Goal: Task Accomplishment & Management: Manage account settings

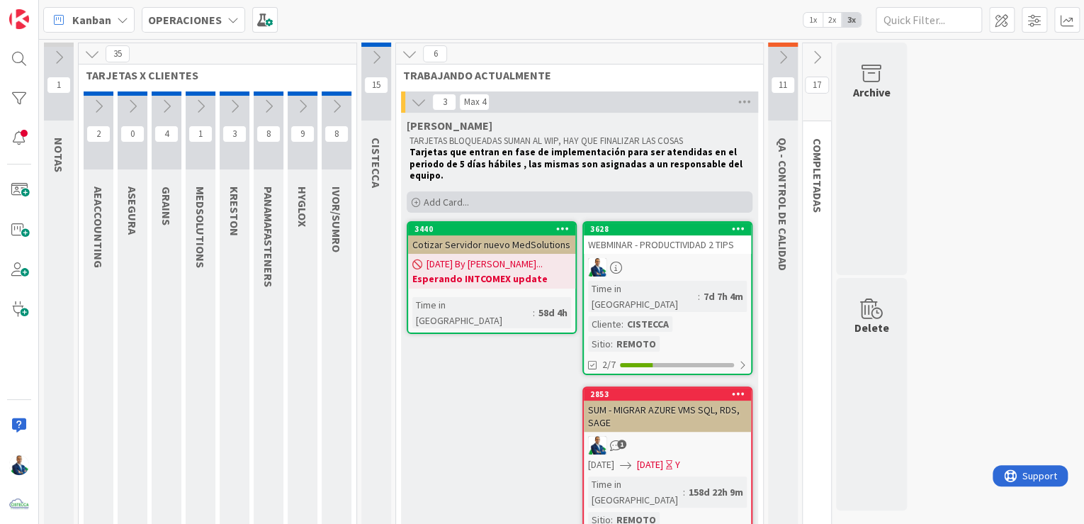
drag, startPoint x: 468, startPoint y: 207, endPoint x: 459, endPoint y: 192, distance: 17.1
click at [459, 196] on span "Add Card..." at bounding box center [446, 202] width 45 height 13
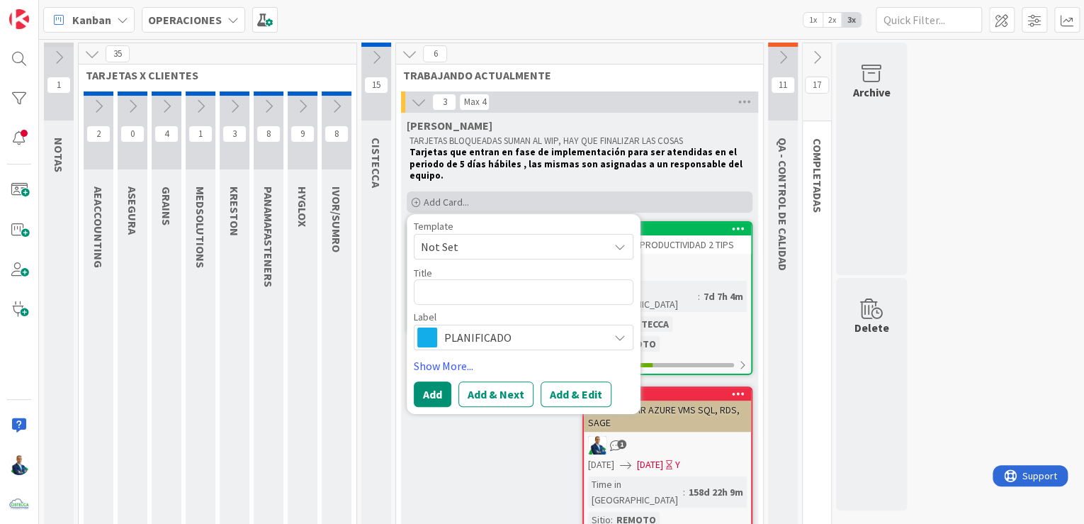
type textarea "x"
type textarea "N"
type textarea "x"
type textarea "NU"
type textarea "x"
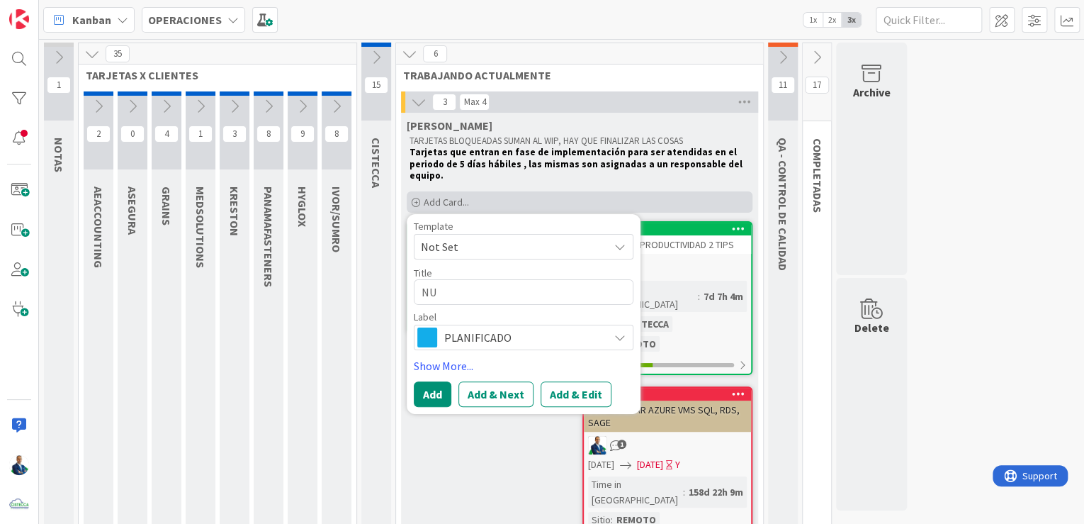
type textarea "NUE"
type textarea "x"
type textarea "NUEV"
type textarea "x"
type textarea "NUEVO"
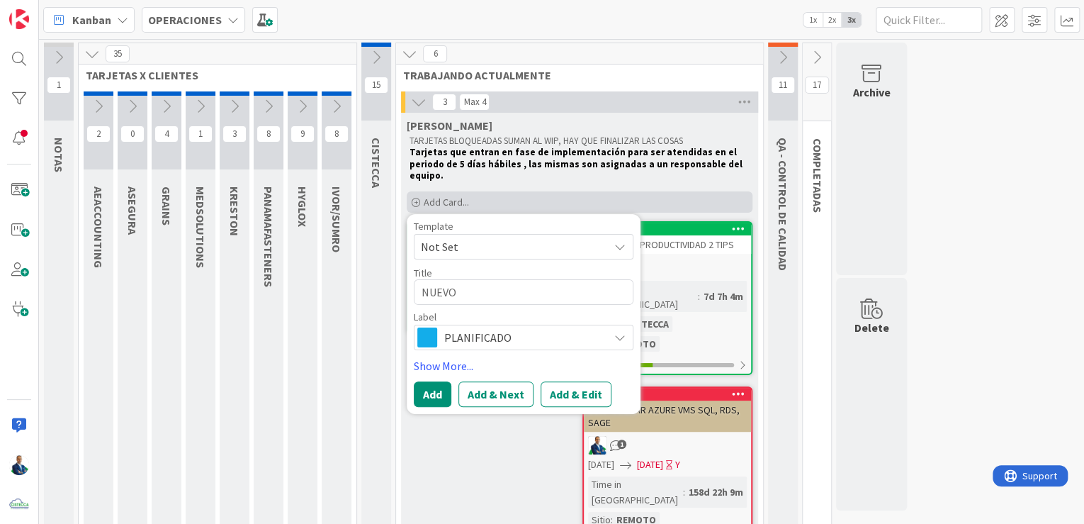
type textarea "x"
type textarea "NUEVO"
type textarea "x"
type textarea "NUEVO S"
type textarea "x"
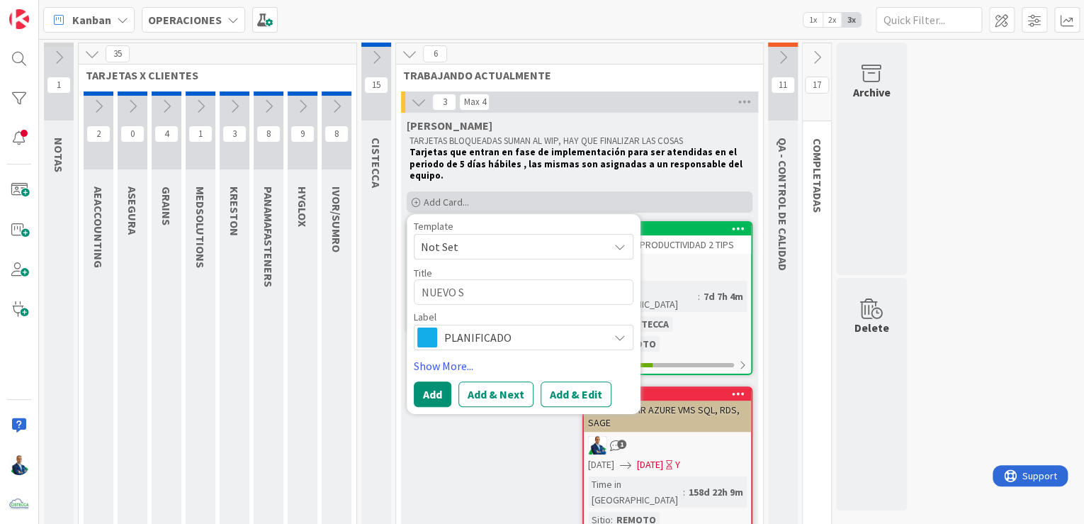
type textarea "NUEVO SO"
type textarea "x"
type textarea "NUEVO SOS"
type textarea "x"
type textarea "NUEVO SOS"
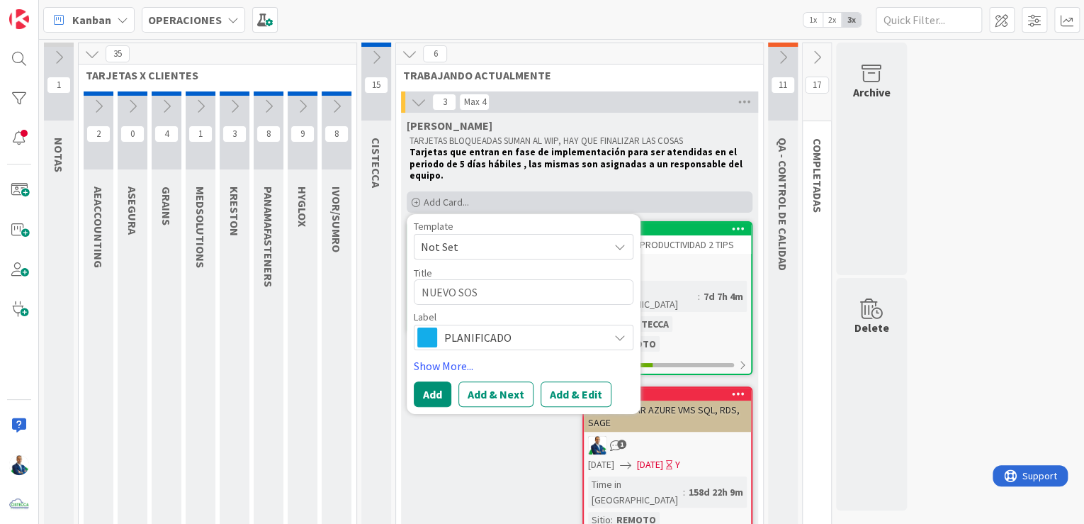
type textarea "x"
type textarea "NUEVO SOS -"
type textarea "x"
type textarea "NUEVO SOS -"
type textarea "x"
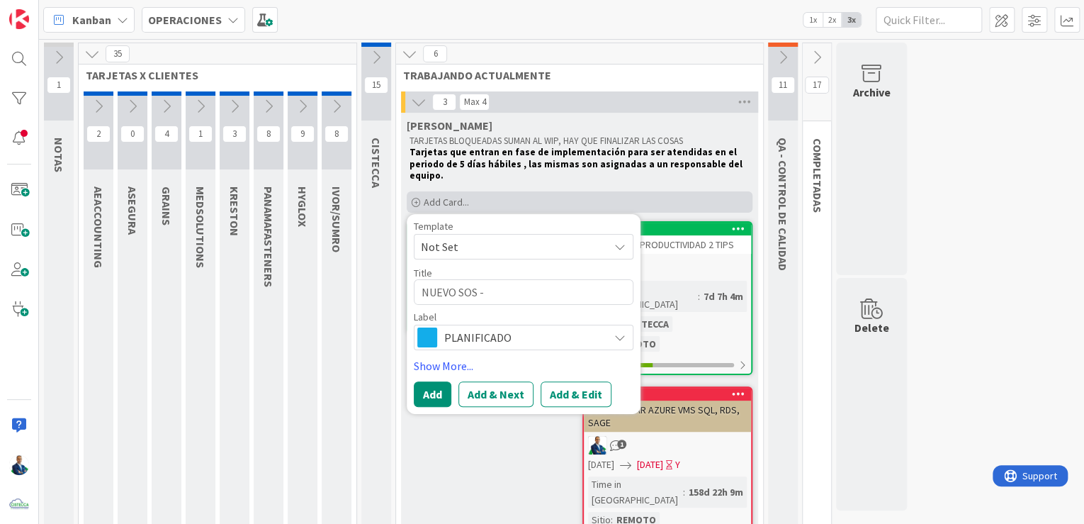
type textarea "NUEVO SOS - 2"
type textarea "x"
type textarea "NUEVO SOS - 20"
type textarea "x"
type textarea "NUEVO SOS - 202"
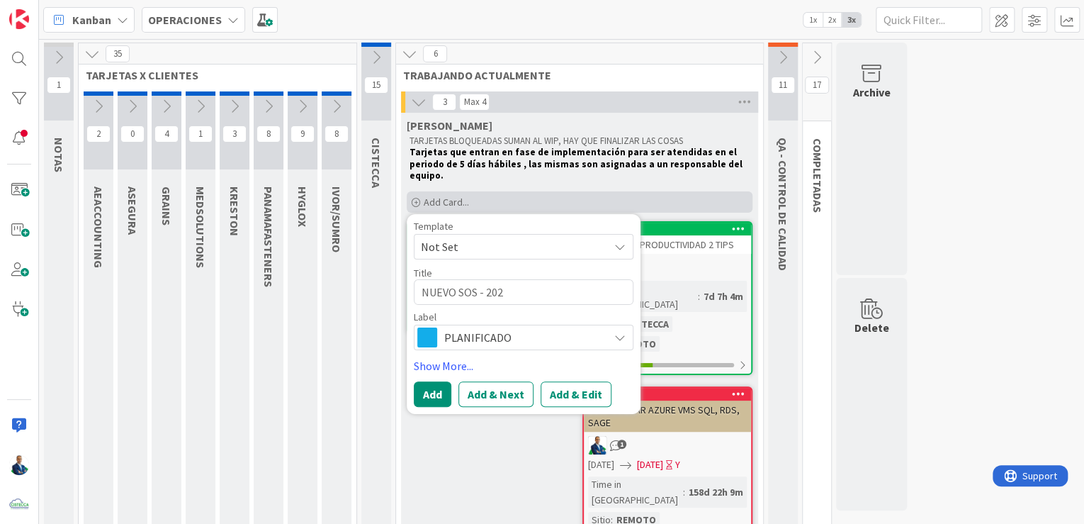
type textarea "x"
type textarea "NUEVO SOS - 2025"
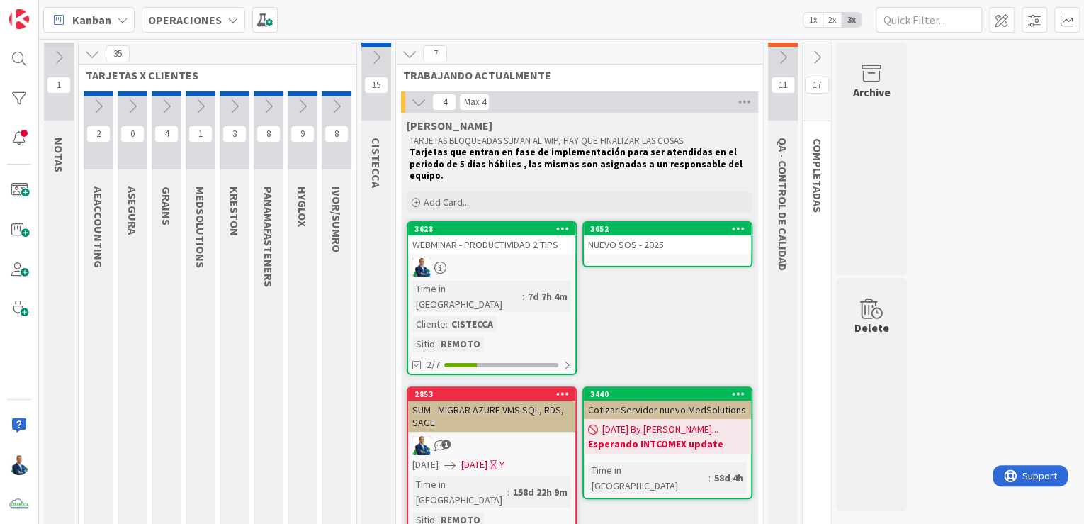
click at [635, 235] on div "NUEVO SOS - 2025" at bounding box center [667, 244] width 167 height 18
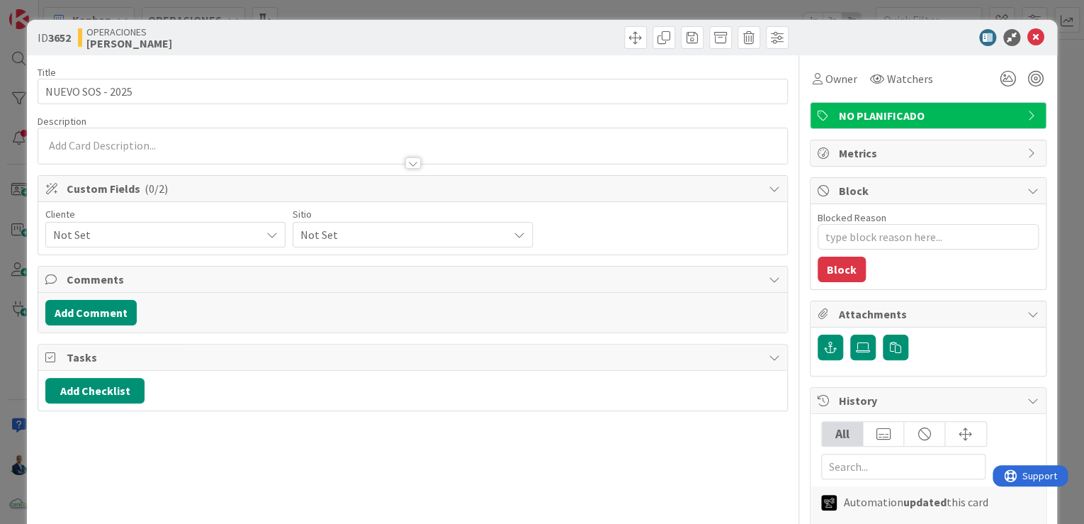
click at [164, 227] on span "Not Set" at bounding box center [153, 235] width 201 height 20
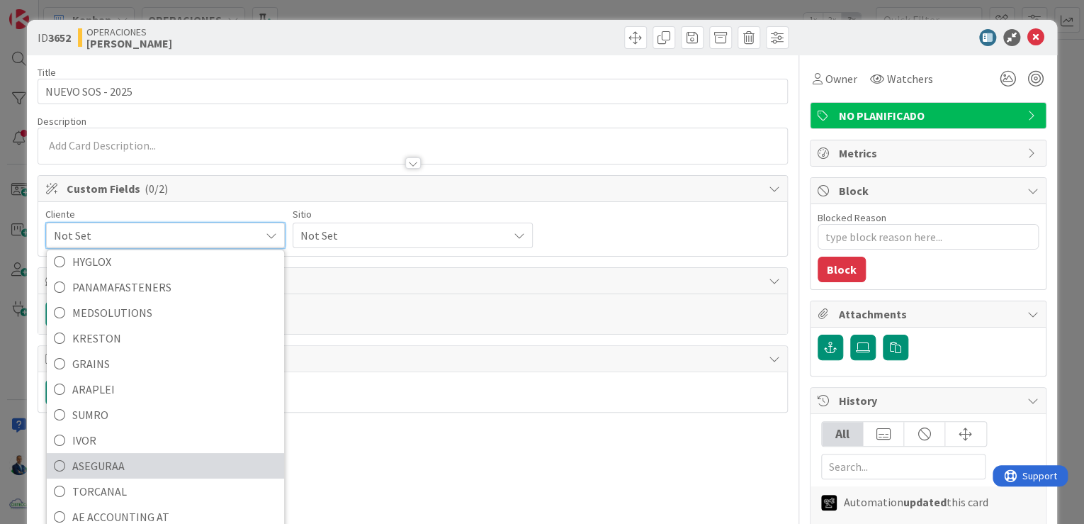
scroll to position [60, 0]
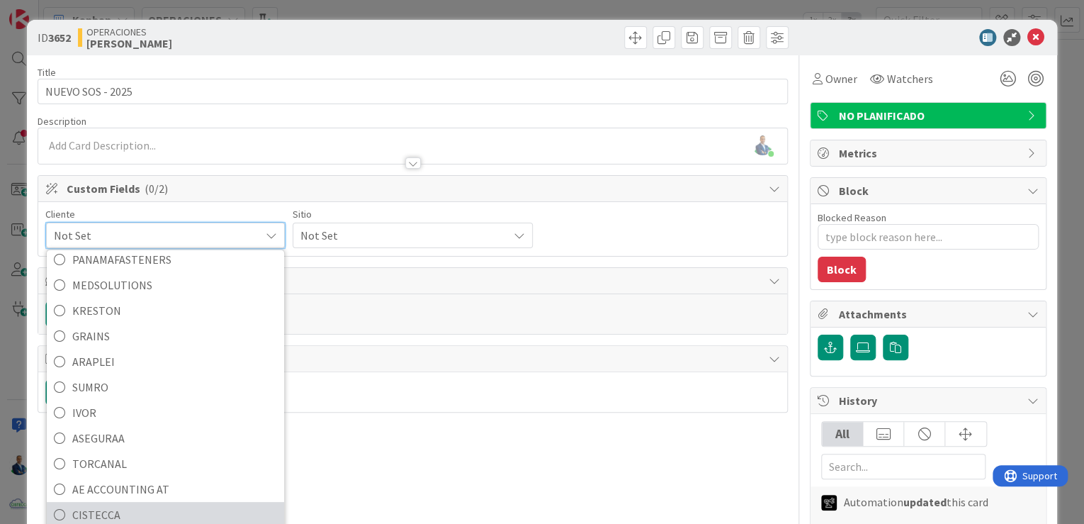
click at [118, 512] on span "CISTECCA" at bounding box center [174, 514] width 205 height 21
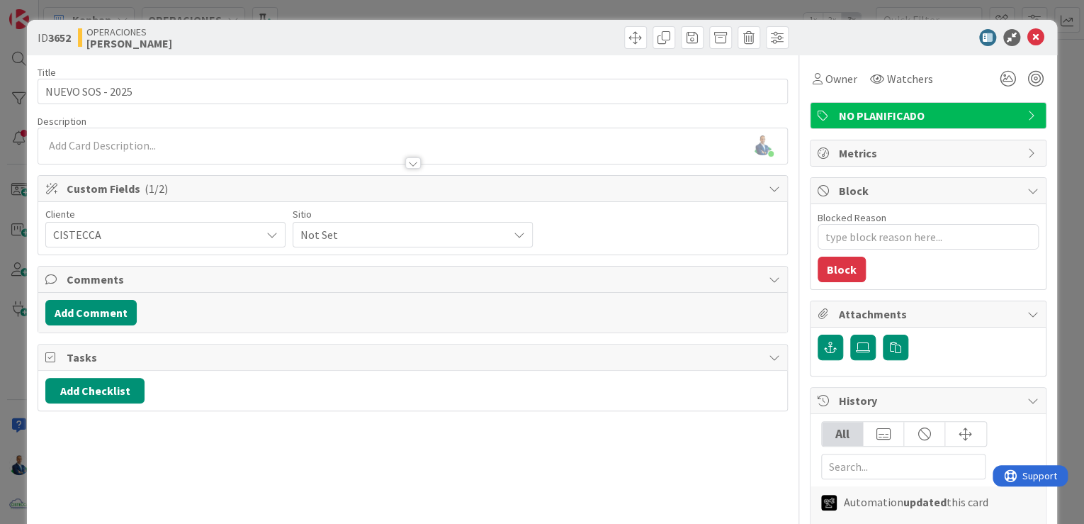
click at [254, 232] on span "Not Set" at bounding box center [153, 235] width 201 height 20
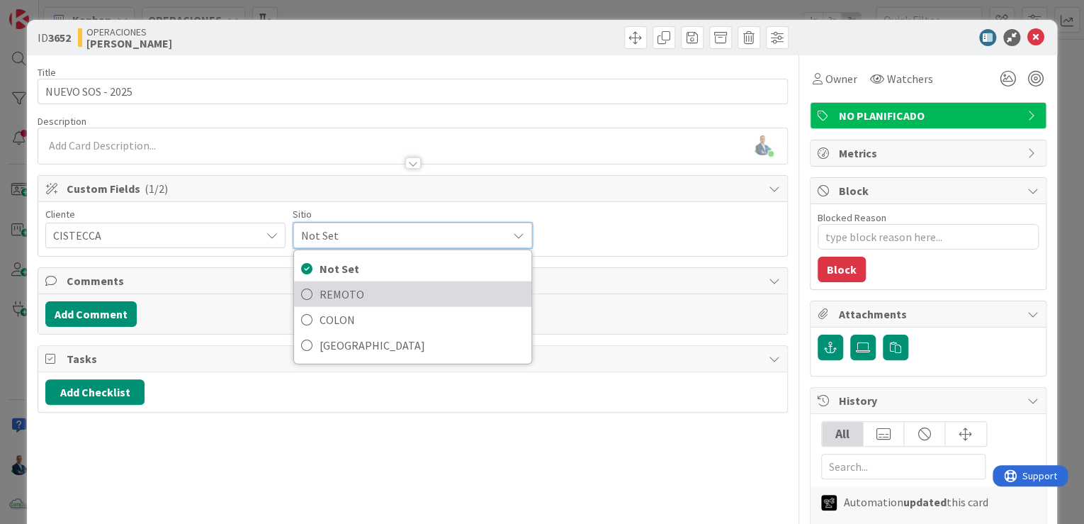
click at [377, 289] on span "REMOTO" at bounding box center [422, 293] width 205 height 21
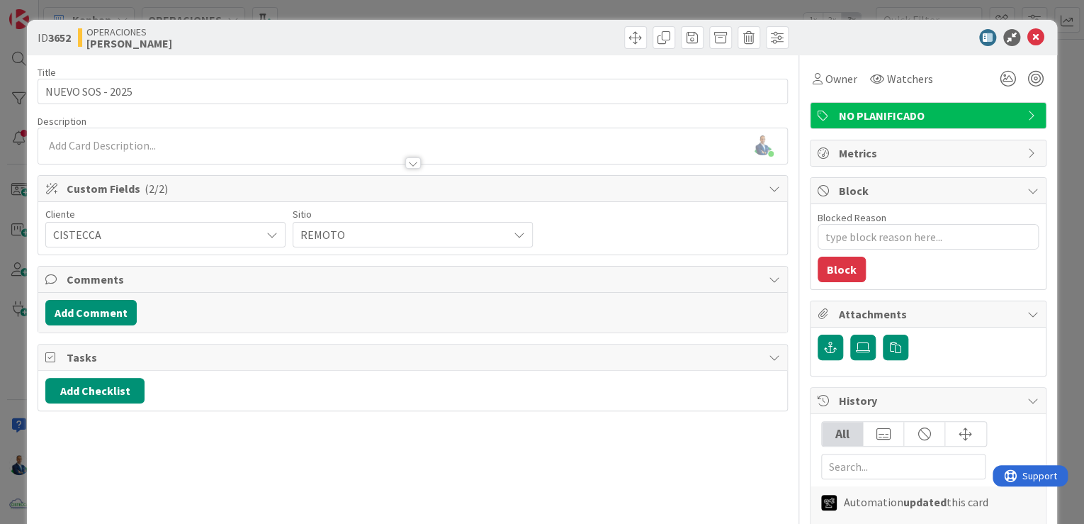
click at [1052, 157] on div "ID 3652 OPERACIONES [PERSON_NAME] Title 16 / 128 NUEVO SOS - 2025 Description […" at bounding box center [542, 262] width 1084 height 524
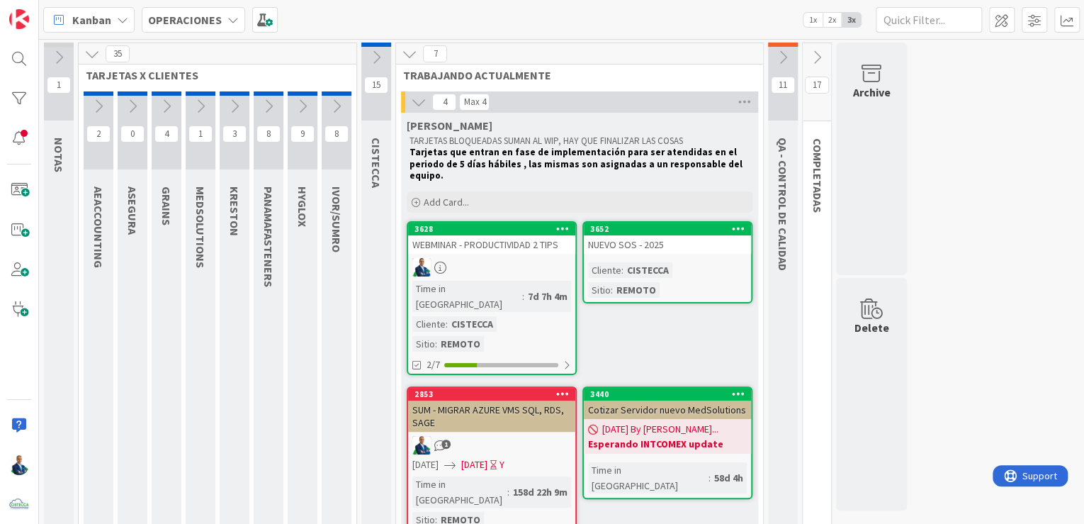
click at [677, 235] on div "NUEVO SOS - 2025" at bounding box center [667, 244] width 167 height 18
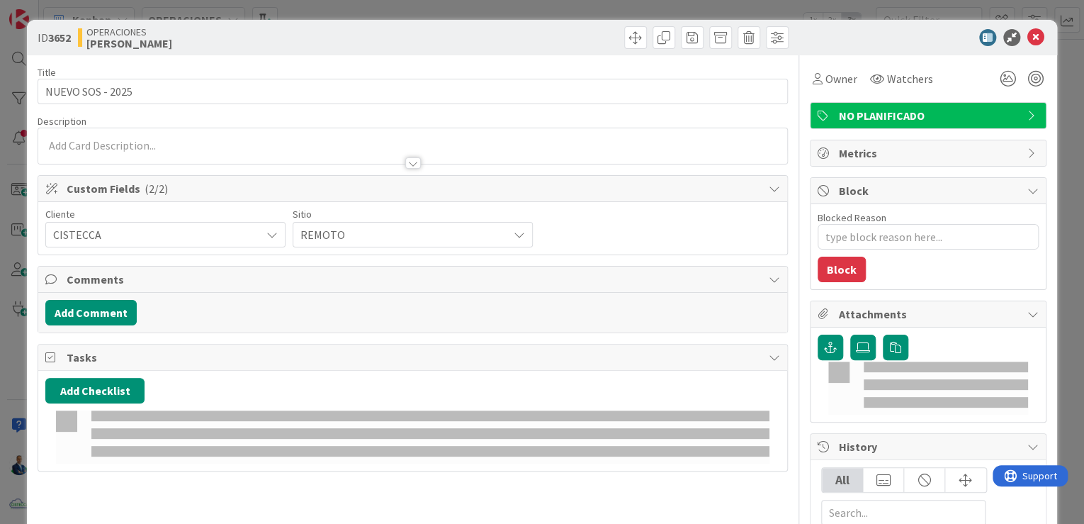
type textarea "x"
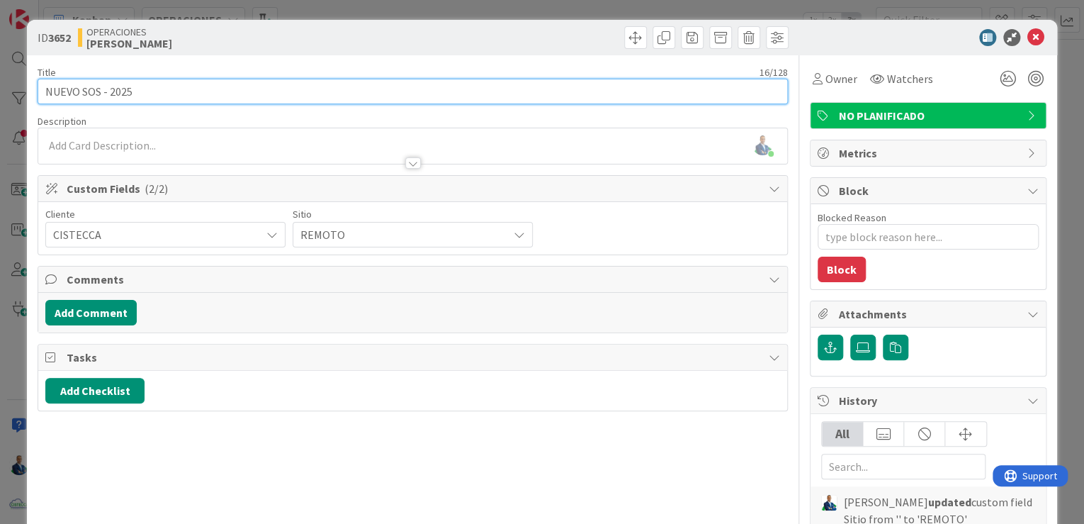
click at [251, 92] on input "NUEVO SOS - 2025" at bounding box center [413, 92] width 750 height 26
type input "NUEVO SOS - 2025 - 30 SEPTIEMBRE"
type textarea "x"
type input "NUEVO SOS - 2025 - 30 SEPTIEMBRE"
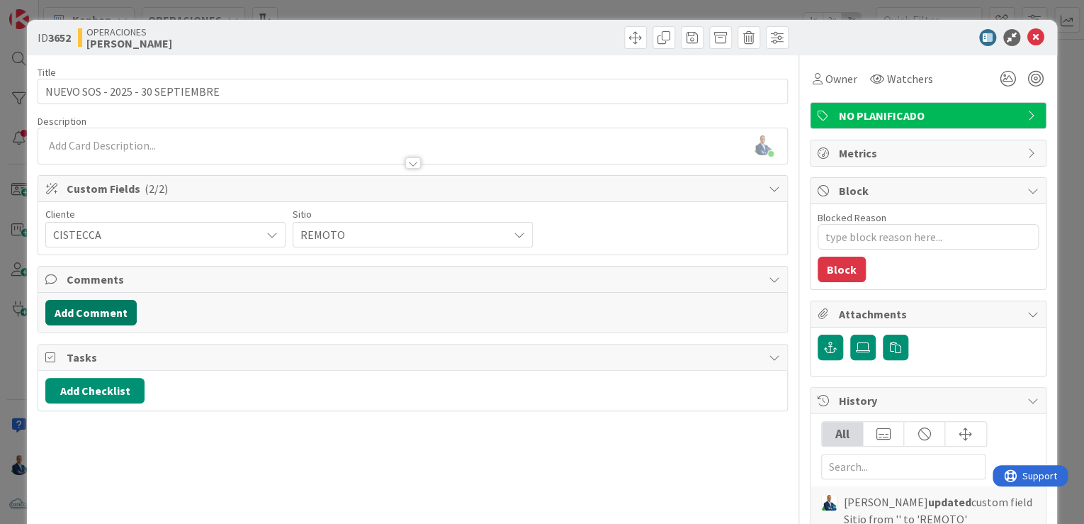
click at [111, 300] on button "Add Comment" at bounding box center [90, 313] width 91 height 26
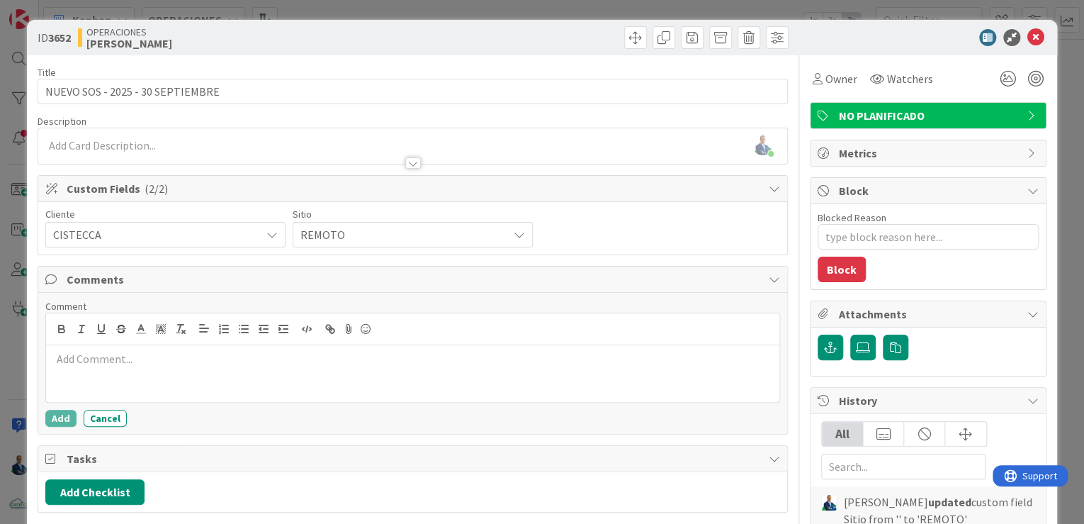
click at [130, 356] on p at bounding box center [413, 359] width 722 height 16
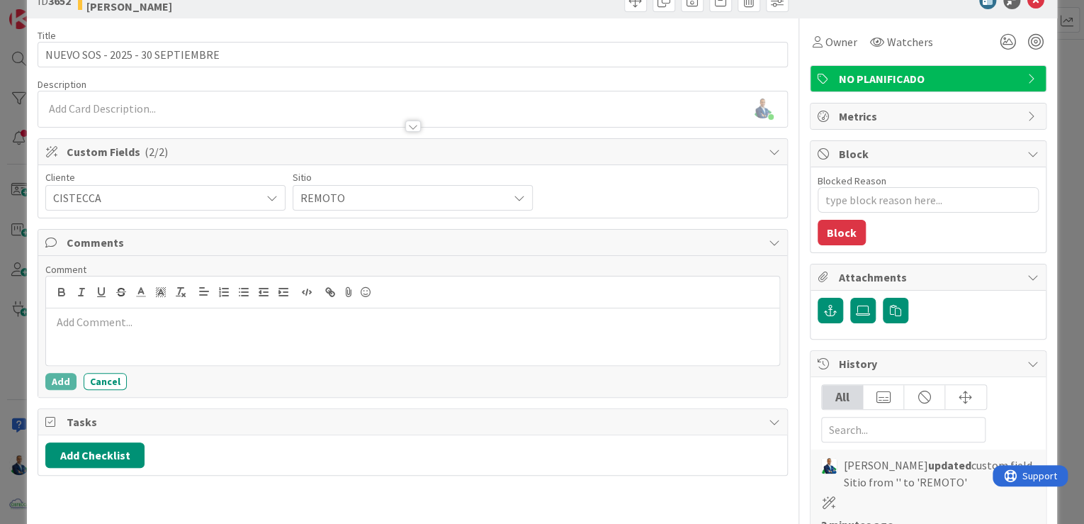
scroll to position [57, 0]
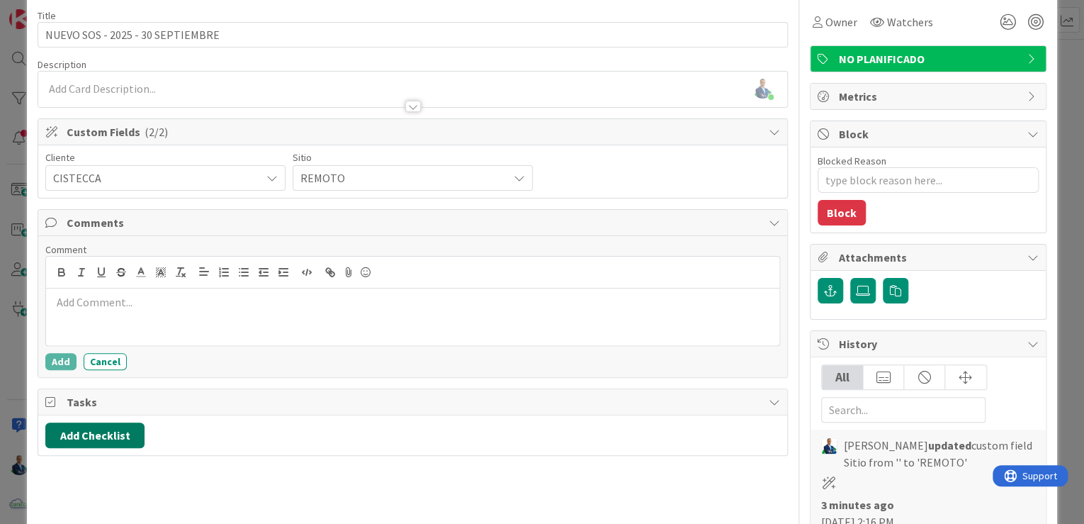
click at [116, 434] on button "Add Checklist" at bounding box center [94, 435] width 99 height 26
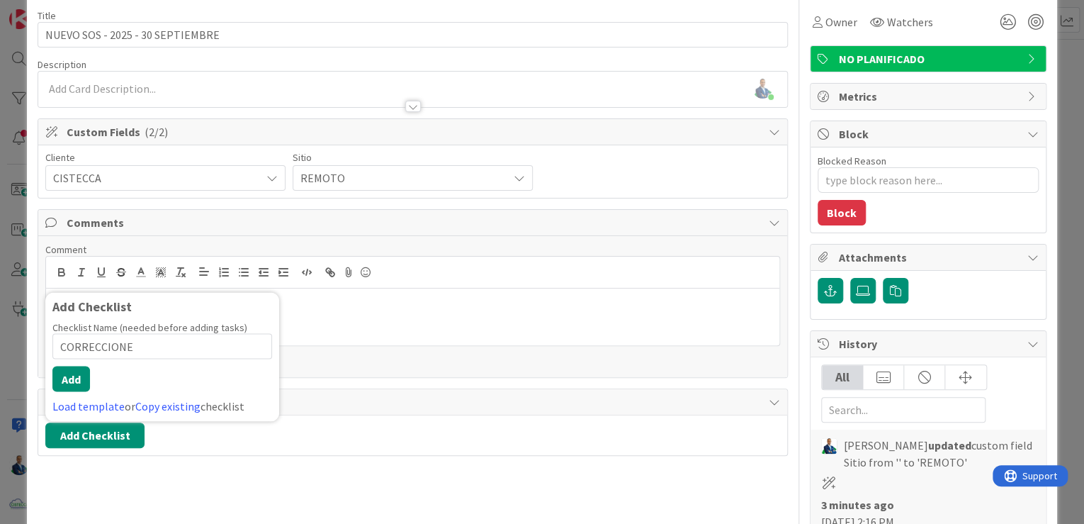
type input "CORRECCIONES"
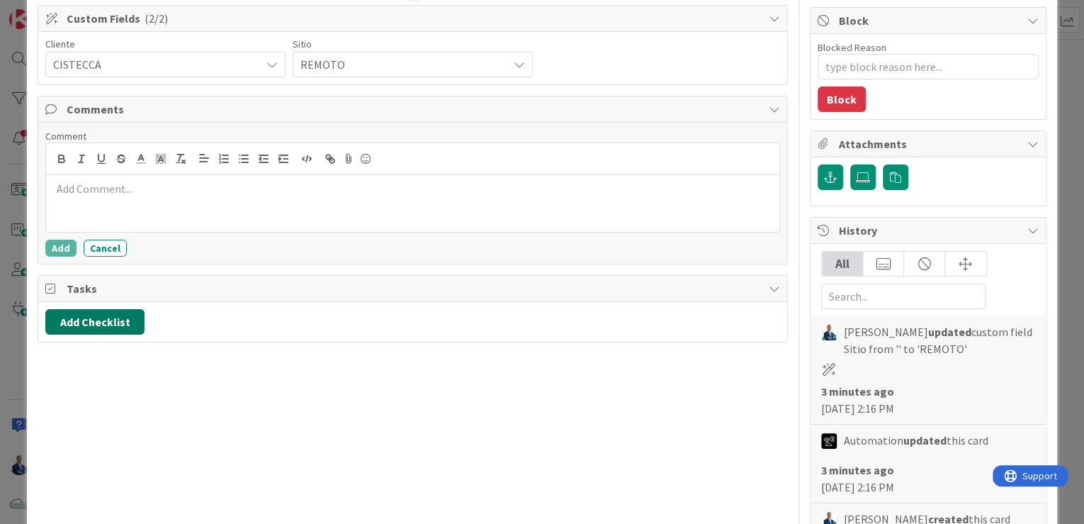
click at [115, 316] on button "Add Checklist" at bounding box center [94, 322] width 99 height 26
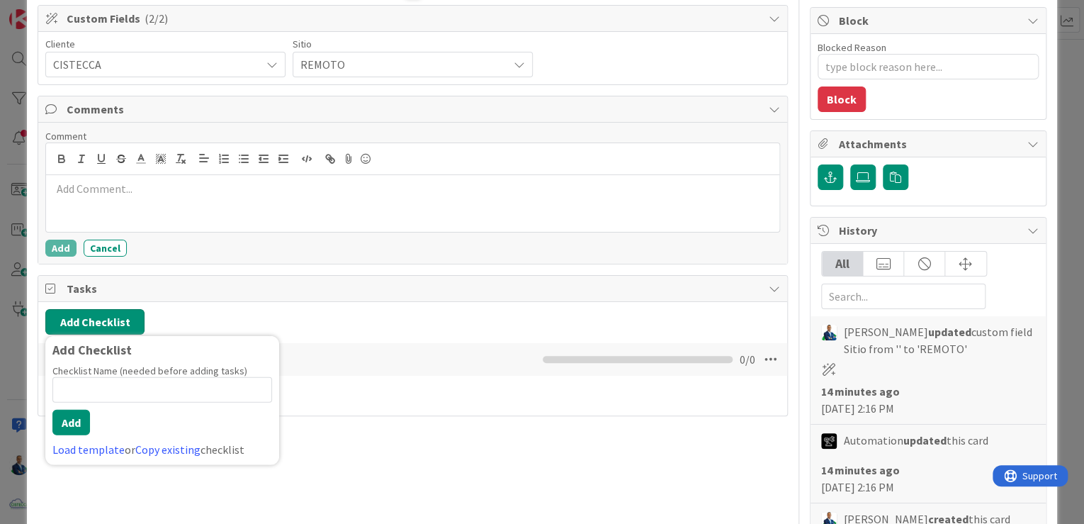
scroll to position [456, 0]
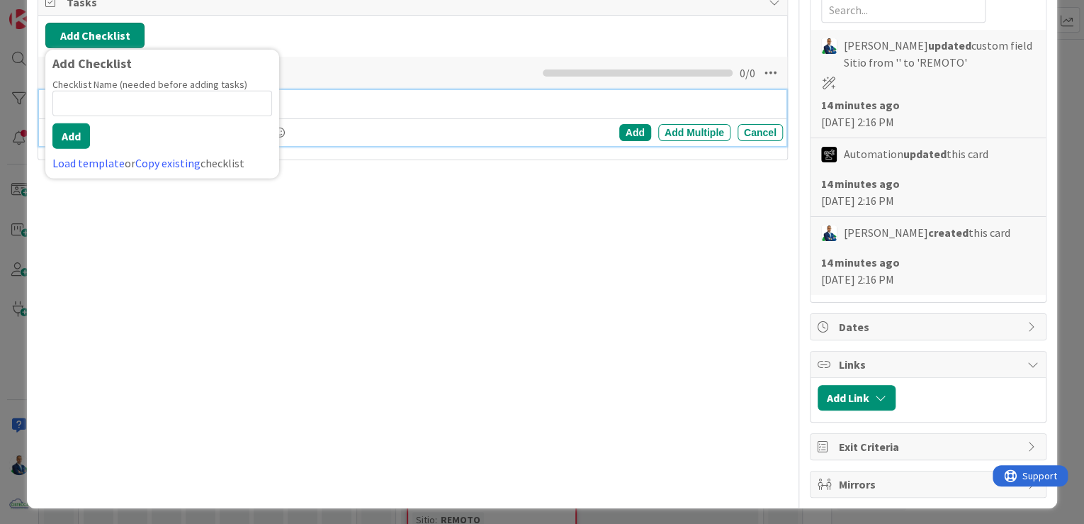
type textarea "x"
click at [125, 83] on label "Checklist Name (needed before adding tasks)" at bounding box center [149, 84] width 195 height 13
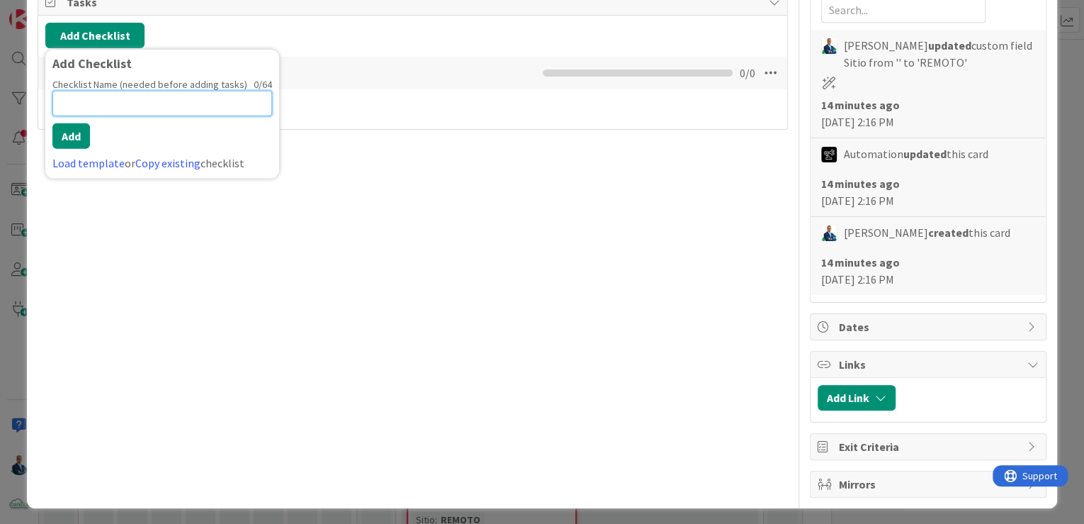
click at [123, 96] on input at bounding box center [162, 104] width 220 height 26
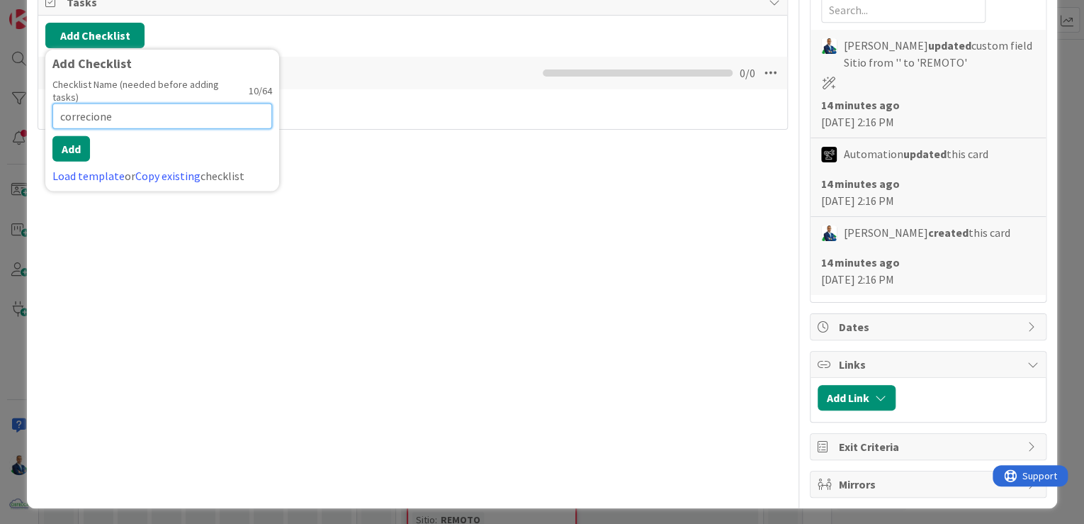
type input "correciones"
type input "CORRECCIONES"
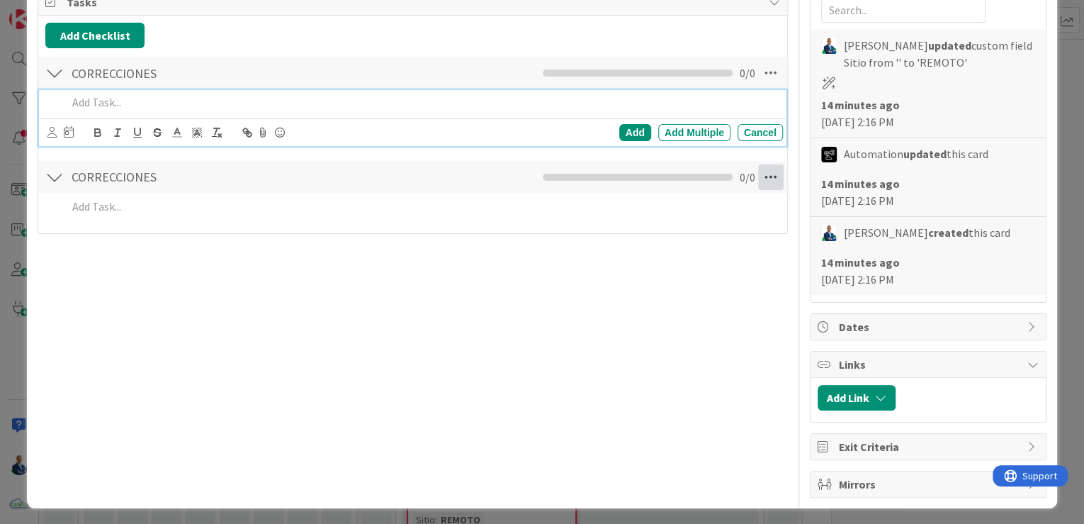
click at [758, 171] on icon at bounding box center [771, 177] width 26 height 26
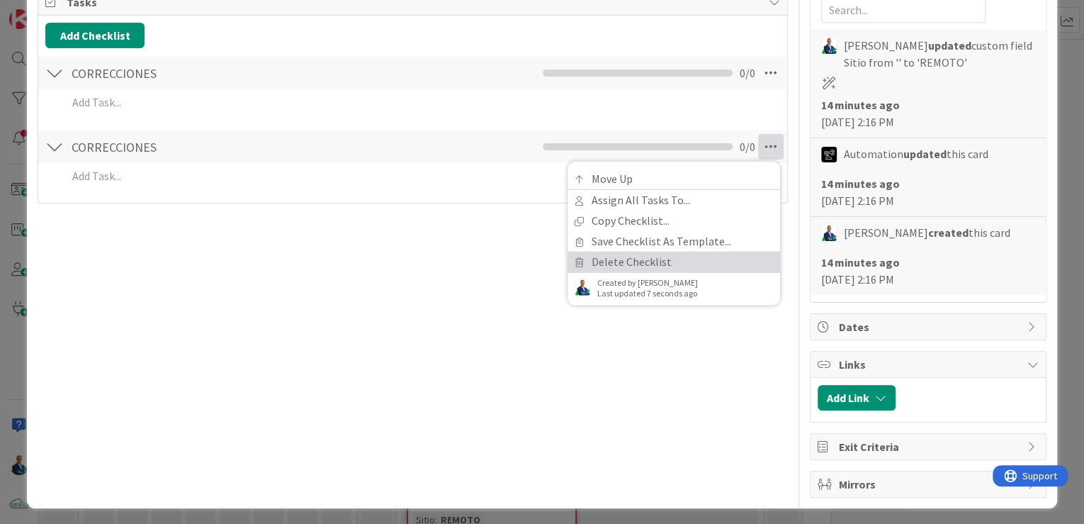
click at [642, 253] on link "Delete Checklist" at bounding box center [674, 261] width 213 height 21
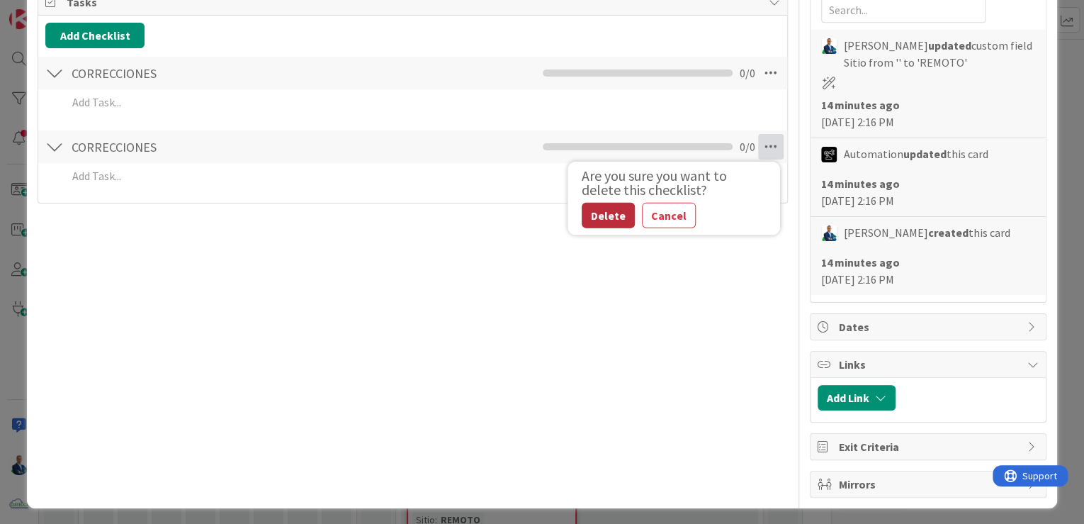
click at [601, 207] on button "Delete" at bounding box center [608, 215] width 53 height 26
type textarea "x"
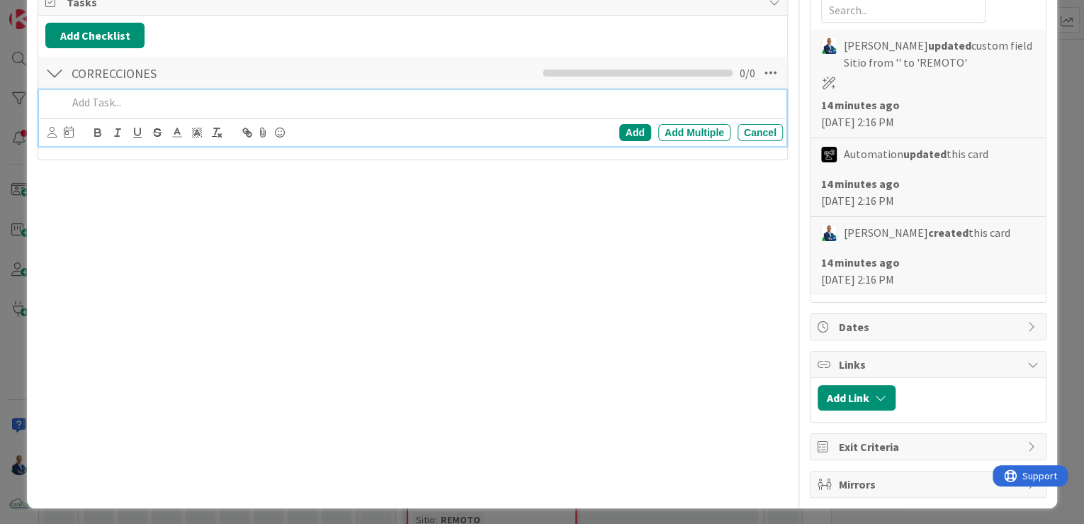
click at [187, 97] on p at bounding box center [422, 102] width 710 height 16
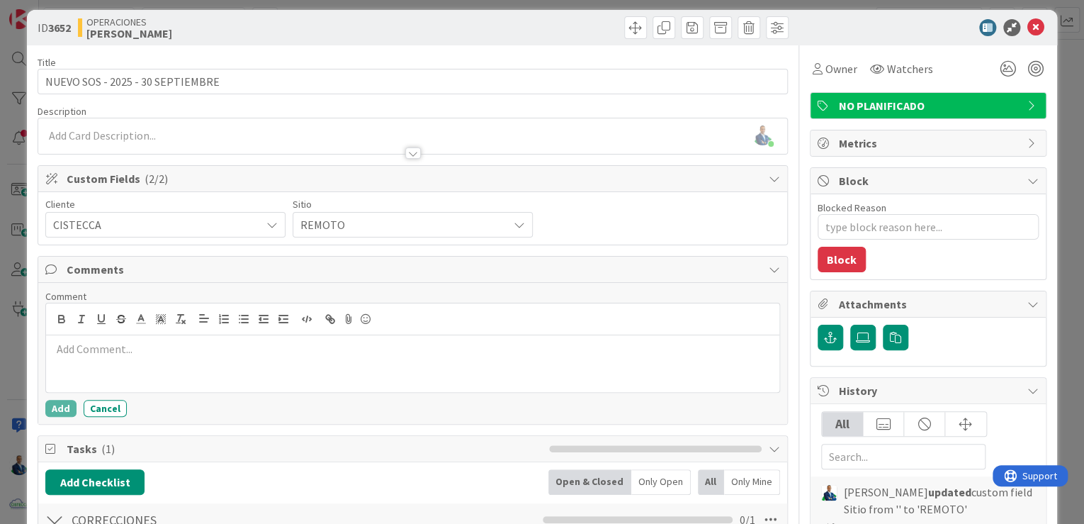
scroll to position [3, 0]
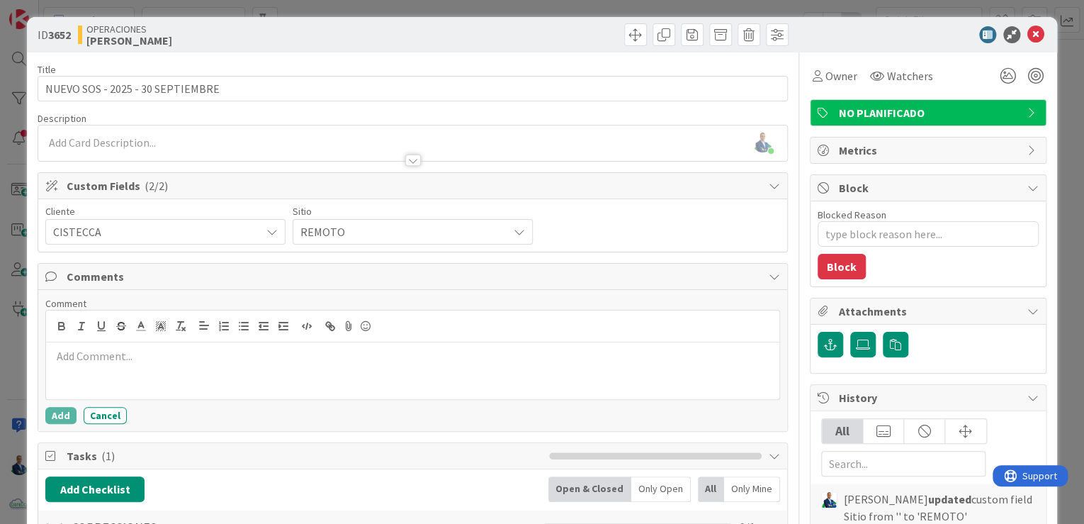
type textarea "x"
